Goal: Information Seeking & Learning: Check status

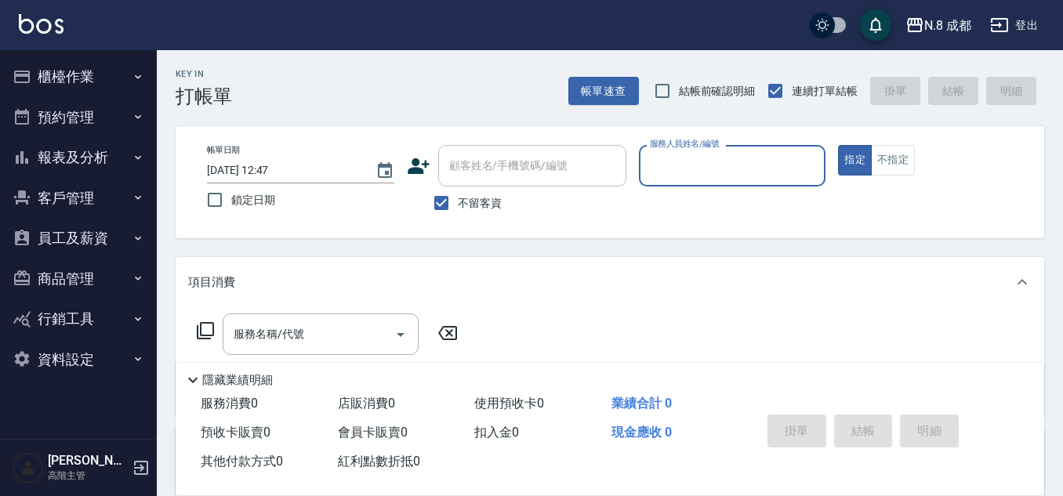
click at [87, 195] on button "客戶管理" at bounding box center [78, 198] width 144 height 41
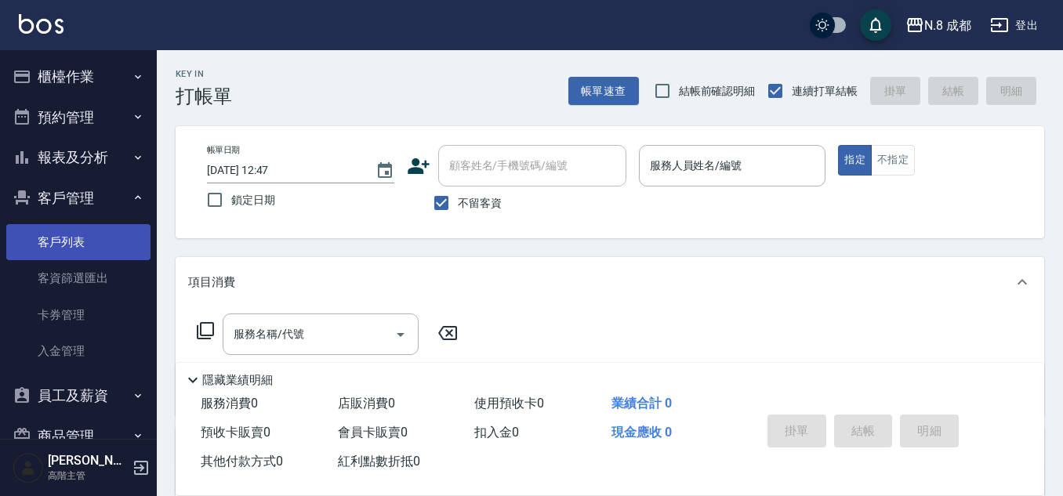
click at [85, 238] on link "客戶列表" at bounding box center [78, 242] width 144 height 36
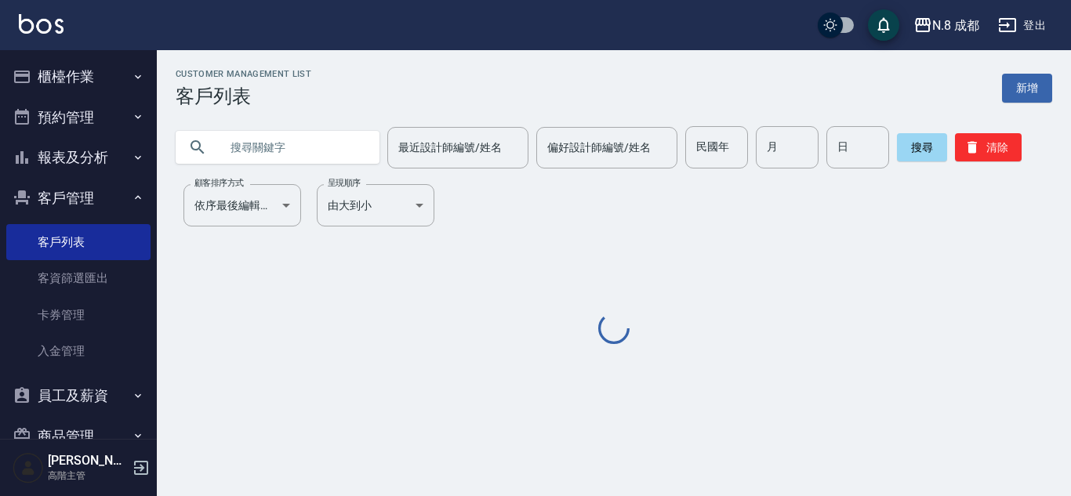
click at [257, 149] on input "text" at bounding box center [292, 147] width 147 height 42
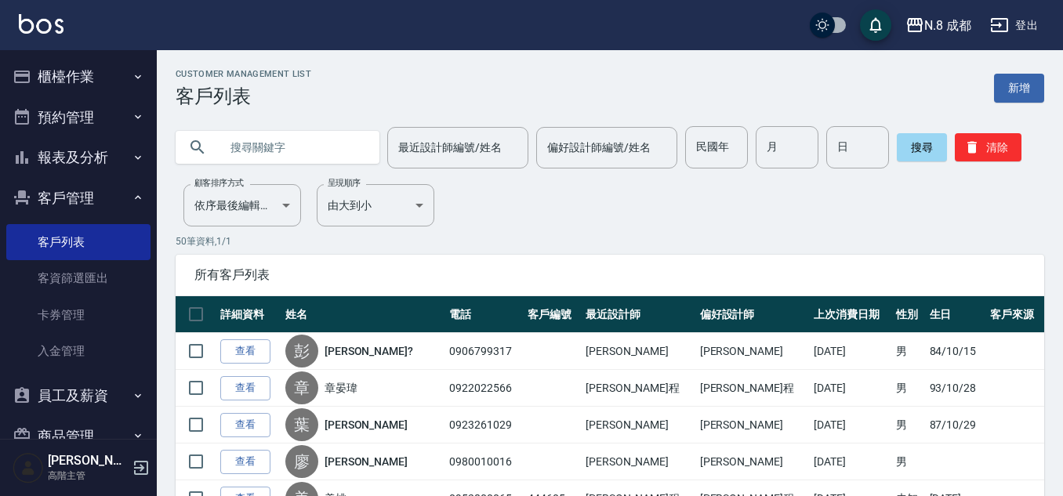
click at [258, 149] on input "text" at bounding box center [292, 147] width 147 height 42
click at [223, 143] on input "text" at bounding box center [292, 147] width 147 height 42
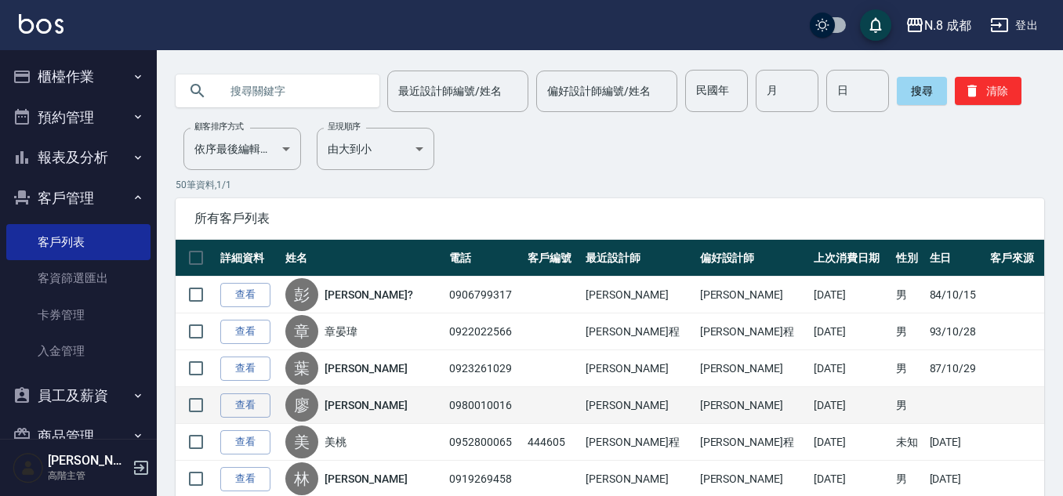
scroll to position [78, 0]
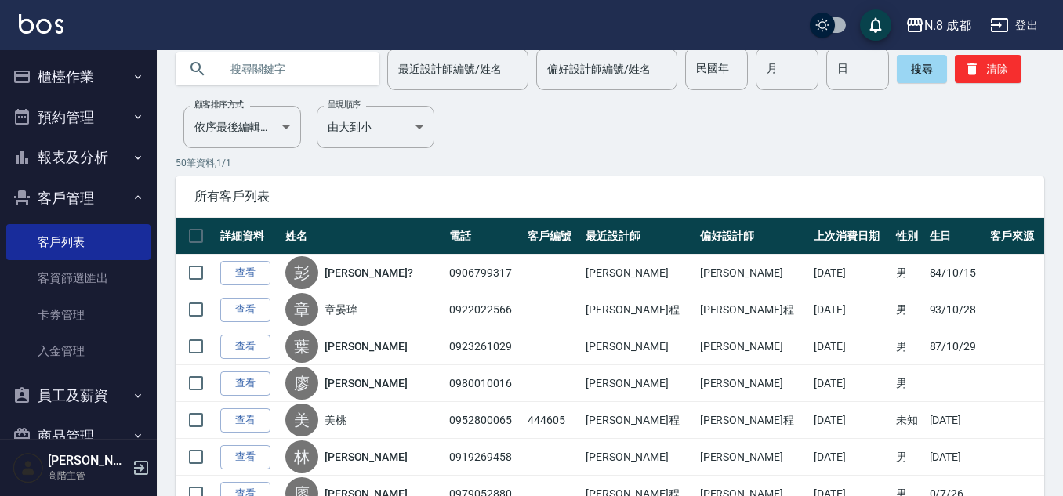
click at [482, 71] on input "最近設計師編號/姓名" at bounding box center [457, 69] width 127 height 27
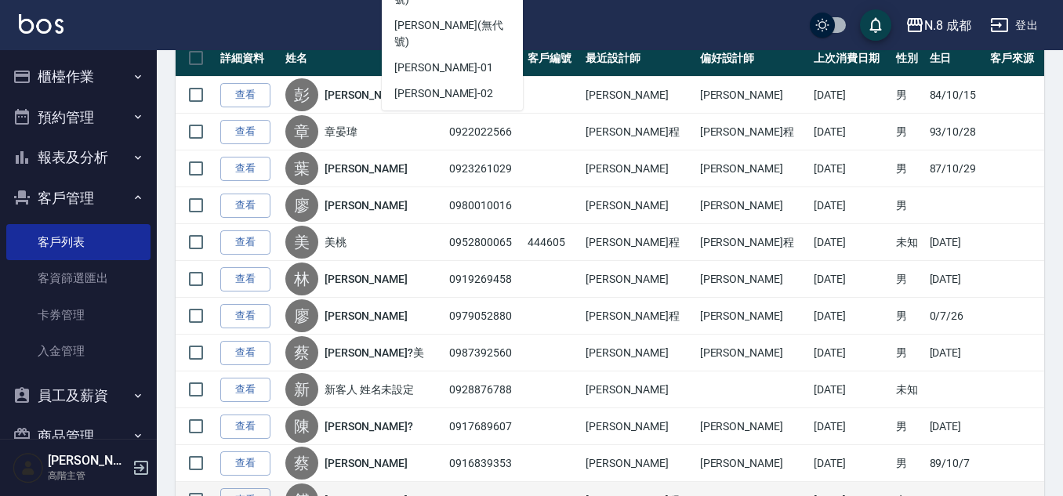
scroll to position [235, 0]
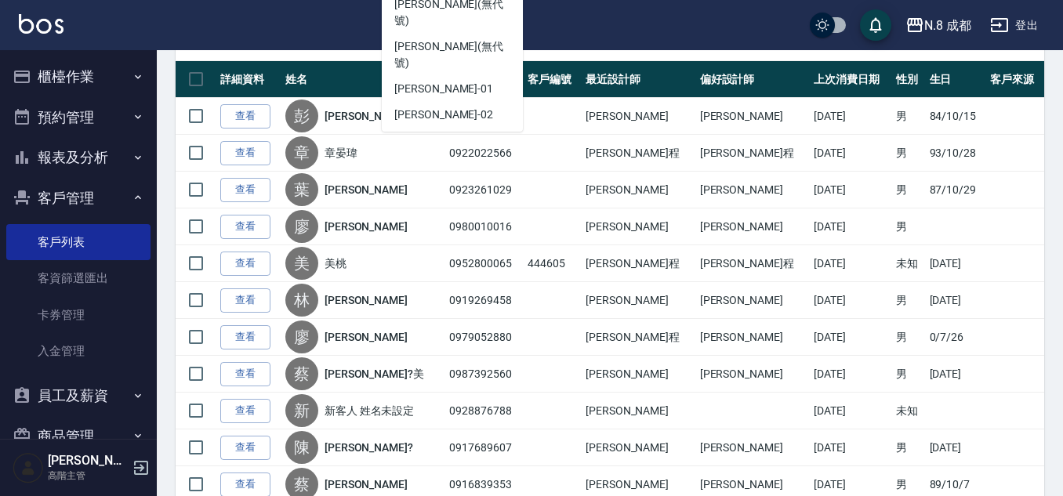
click at [652, 52] on div "所有客戶列表" at bounding box center [610, 40] width 868 height 41
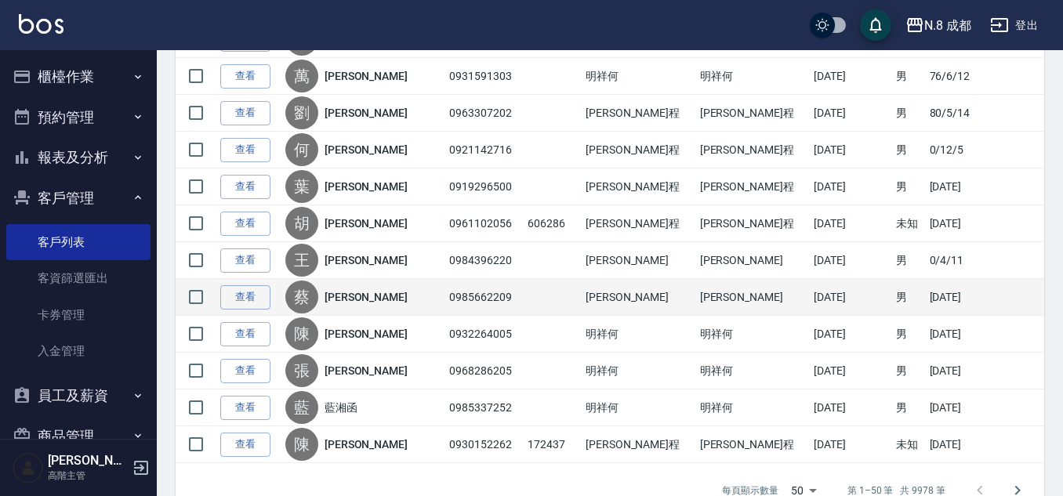
scroll to position [1724, 0]
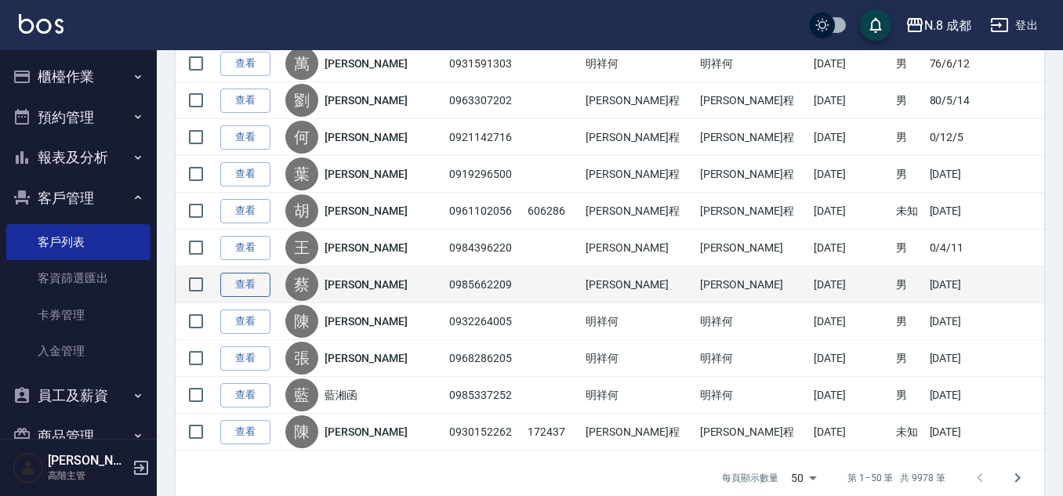
click at [251, 287] on link "查看" at bounding box center [245, 285] width 50 height 24
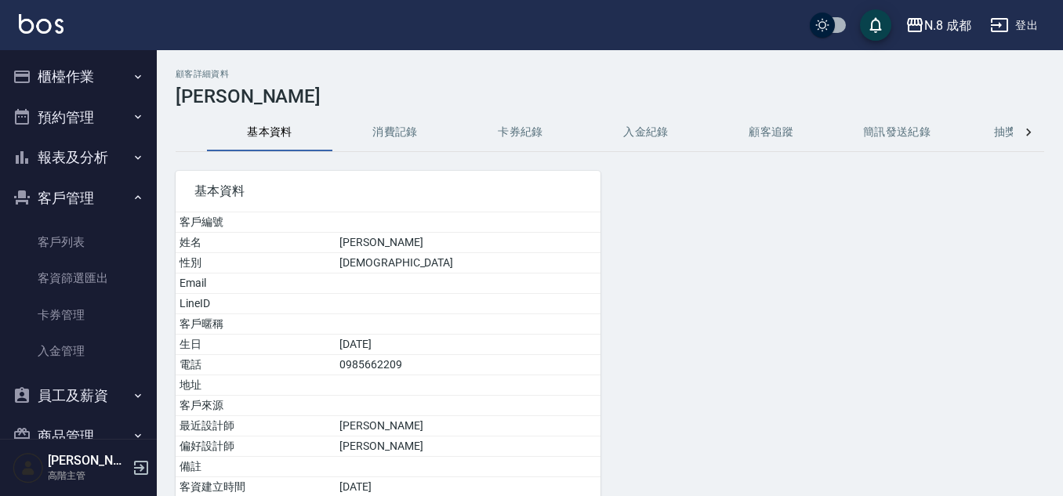
click at [404, 136] on button "消費記錄" at bounding box center [394, 133] width 125 height 38
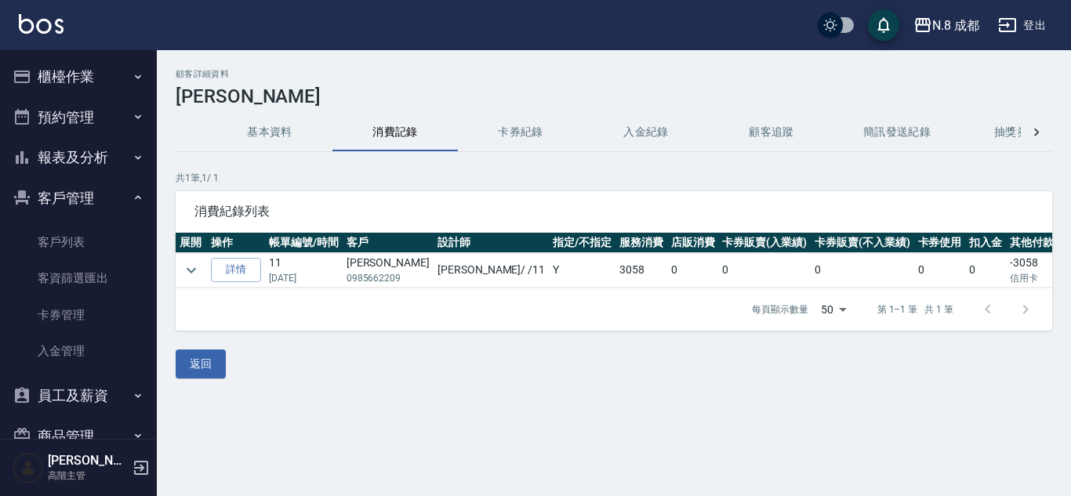
click at [236, 267] on link "詳情" at bounding box center [236, 270] width 50 height 24
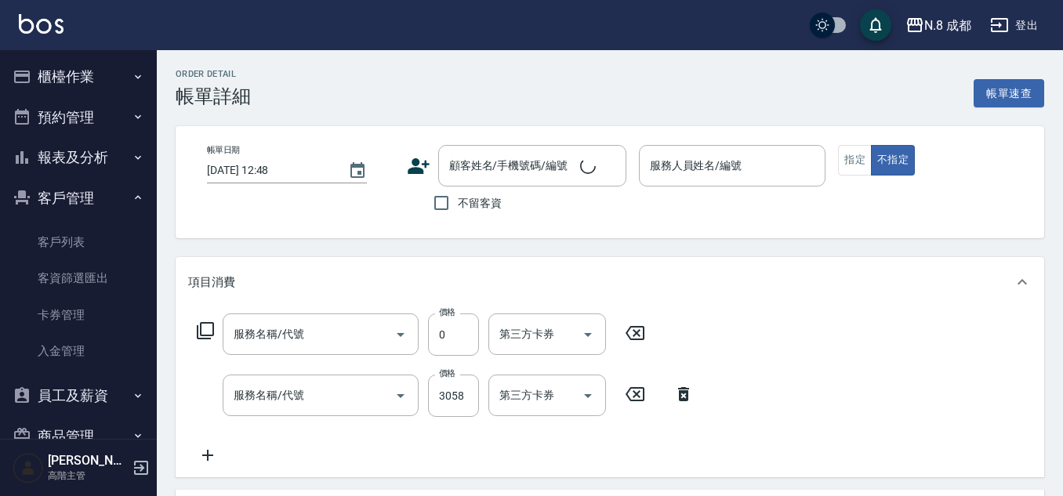
type input "[DATE] 19:10"
type input "[PERSON_NAME]-11"
type input "互助3點(3)"
type input "熱塑燙(L)(032)"
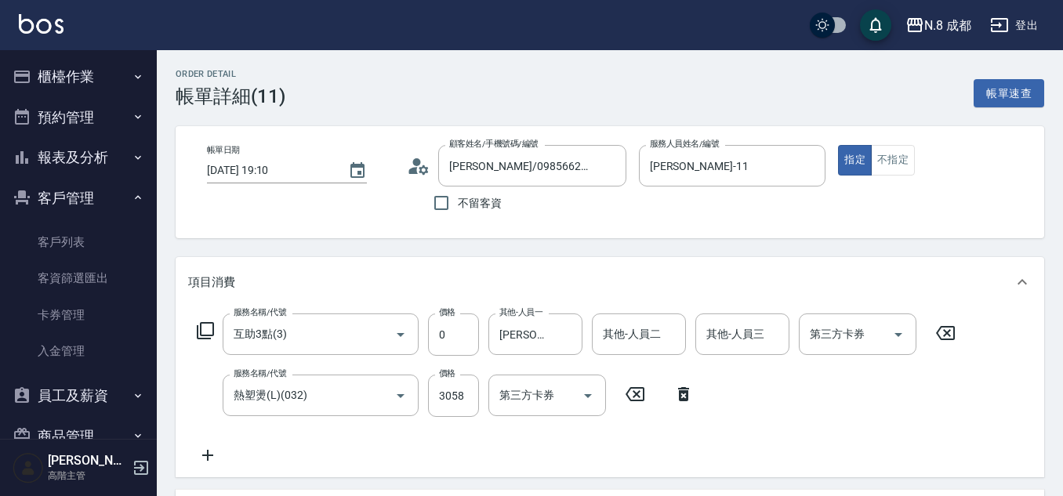
type input "[PERSON_NAME]/0985662209/"
